Goal: Task Accomplishment & Management: Manage account settings

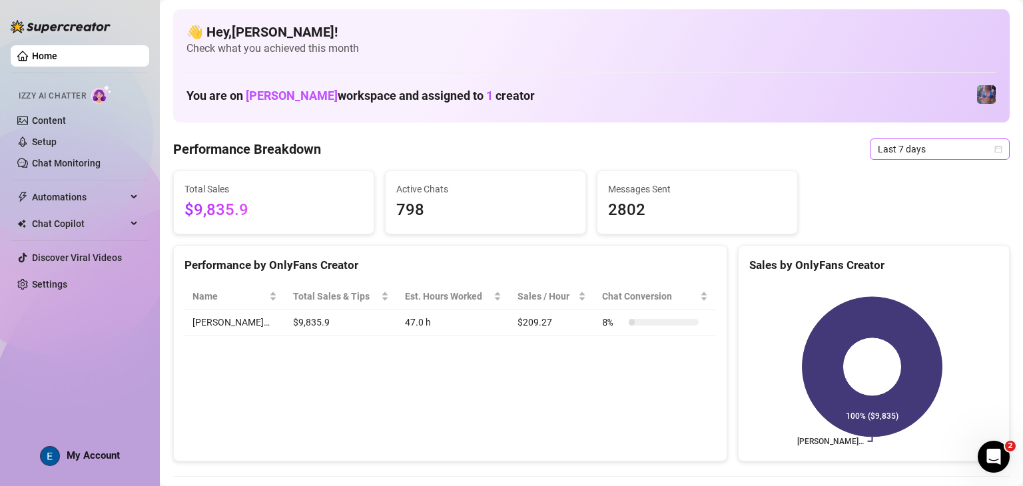
click at [933, 143] on span "Last 7 days" at bounding box center [939, 149] width 124 height 20
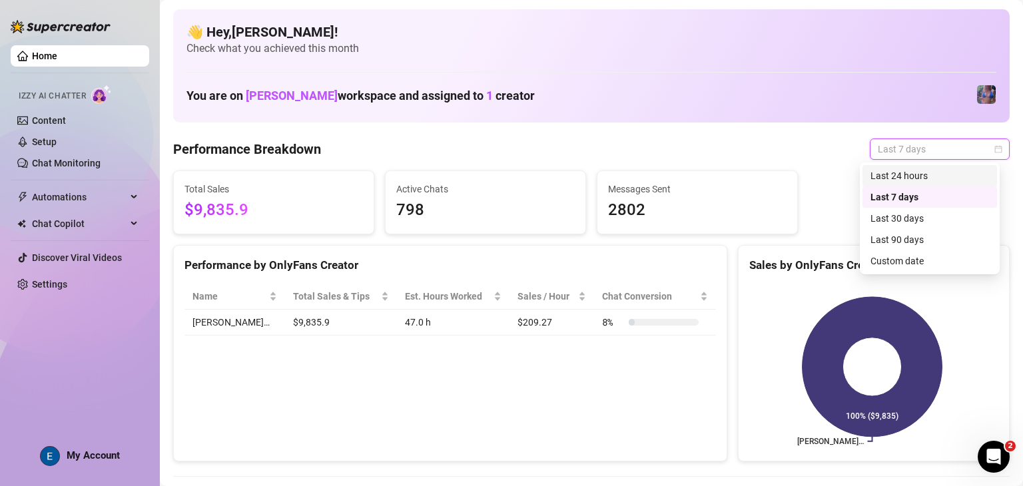
click at [919, 170] on div "Last 24 hours" at bounding box center [929, 175] width 118 height 15
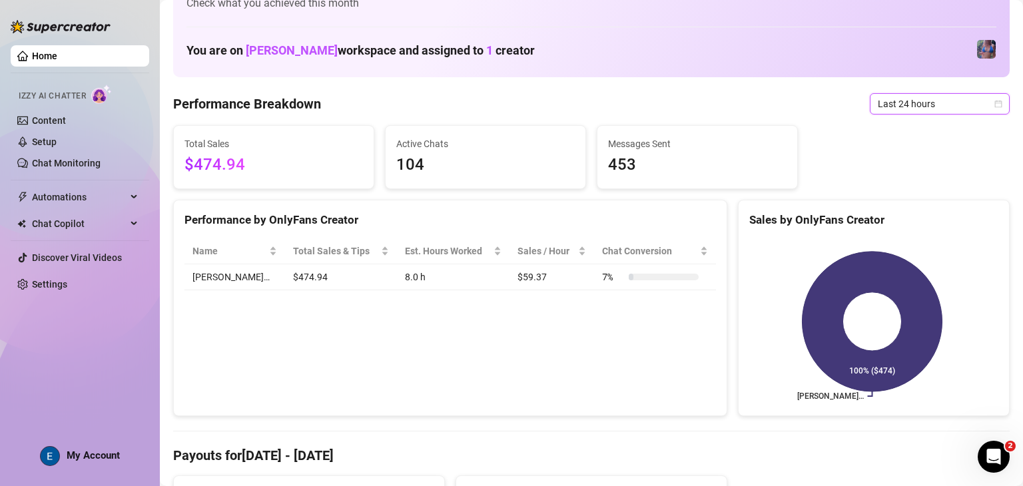
scroll to position [67, 0]
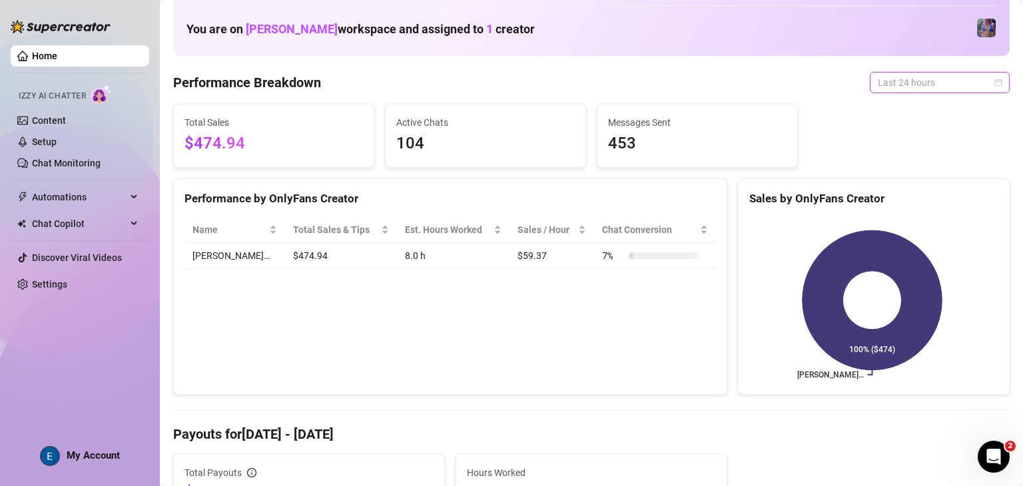
click at [912, 78] on span "Last 24 hours" at bounding box center [939, 83] width 124 height 20
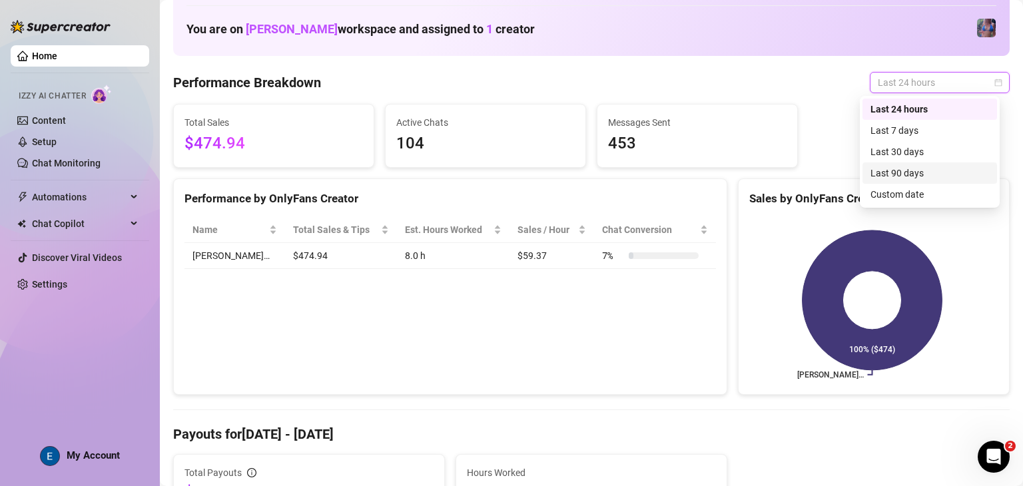
click at [897, 170] on div "Last 90 days" at bounding box center [929, 173] width 118 height 15
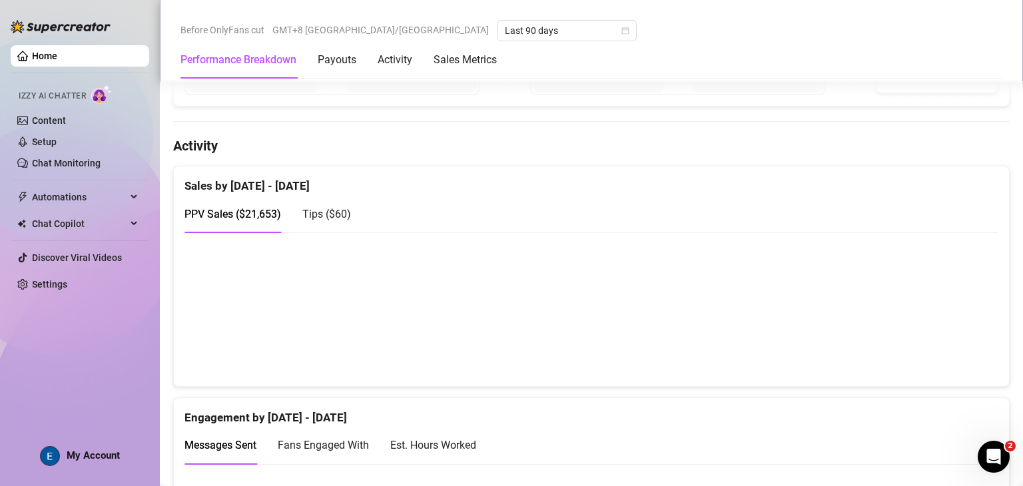
scroll to position [0, 0]
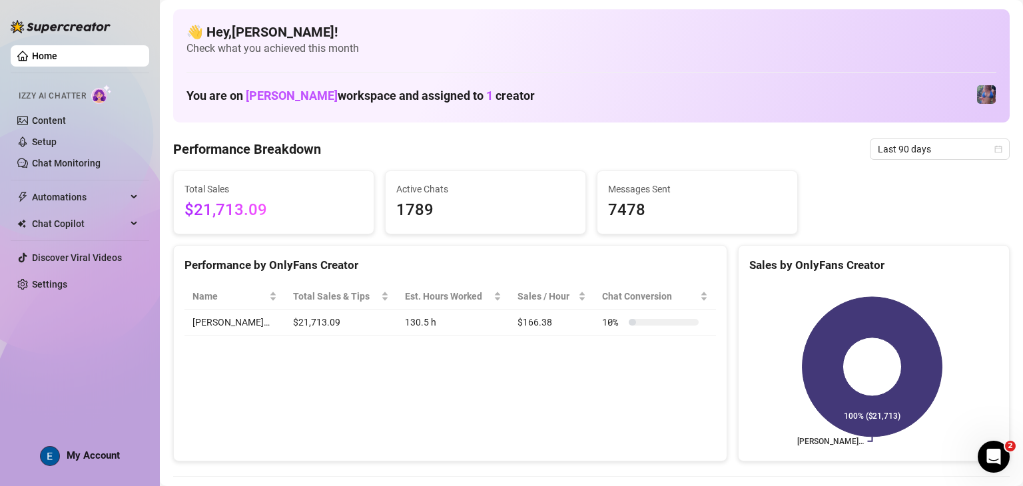
click at [963, 142] on span "Last 90 days" at bounding box center [939, 149] width 124 height 20
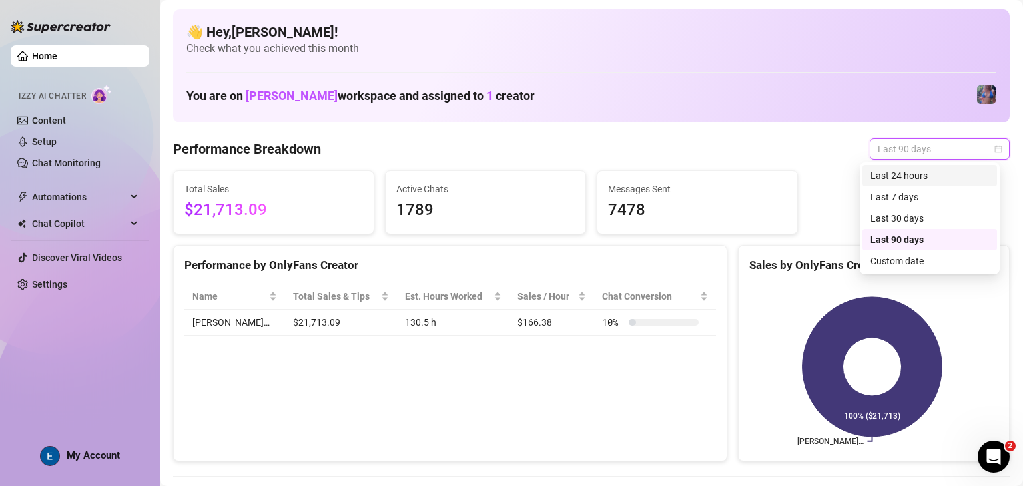
click at [955, 173] on div "Last 24 hours" at bounding box center [929, 175] width 118 height 15
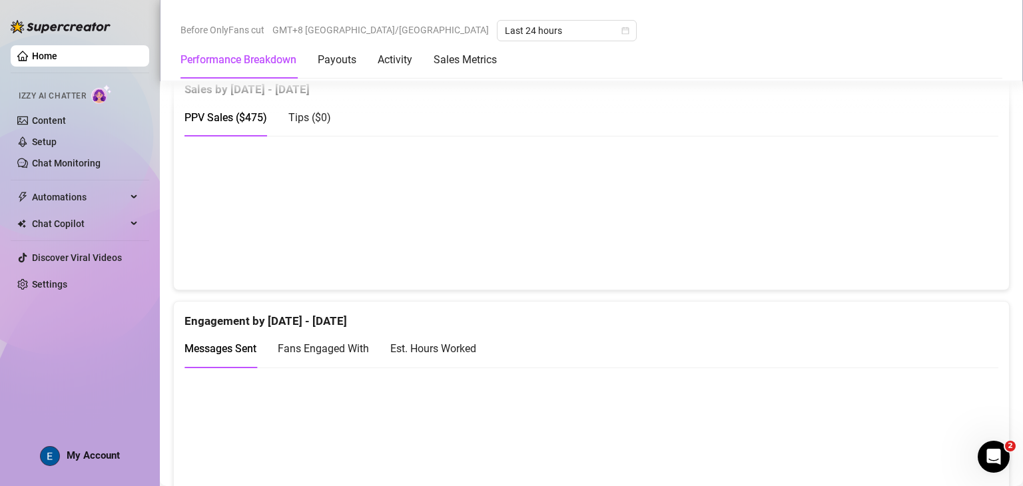
scroll to position [674, 0]
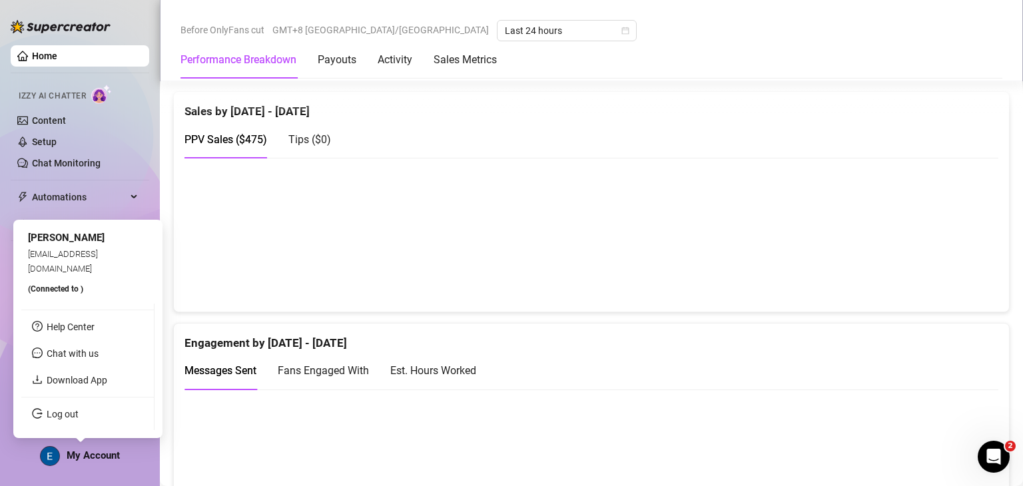
click at [95, 461] on div "My Account" at bounding box center [80, 456] width 80 height 20
click at [79, 414] on link "Log out" at bounding box center [63, 414] width 32 height 11
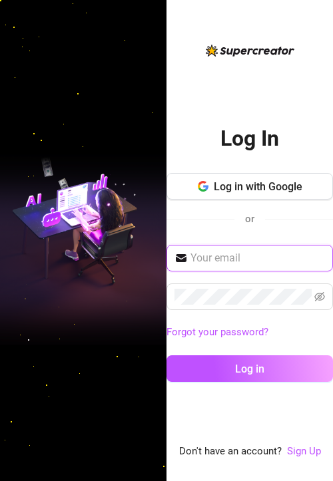
click at [279, 256] on input "text" at bounding box center [257, 258] width 134 height 16
type input "mattrix.vallejo@gmail.com"
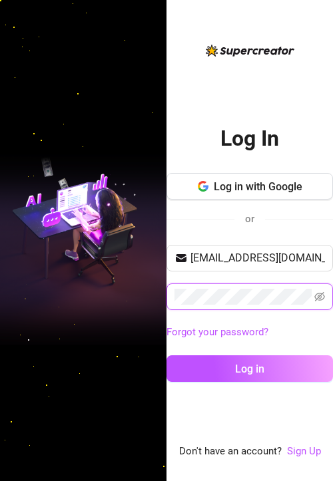
click at [166, 355] on button "Log in" at bounding box center [249, 368] width 166 height 27
